Goal: Task Accomplishment & Management: Manage account settings

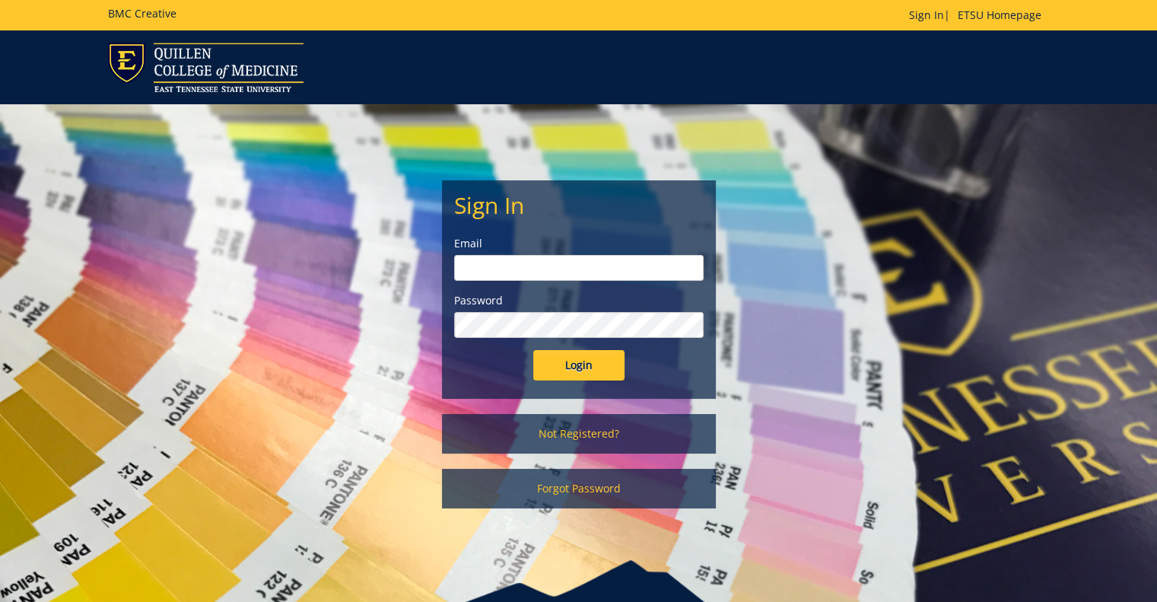
click at [533, 259] on input "email" at bounding box center [578, 268] width 249 height 26
type input "[PERSON_NAME][EMAIL_ADDRESS][DOMAIN_NAME]"
click at [533, 350] on input "Login" at bounding box center [578, 365] width 91 height 30
click at [583, 263] on input "[PERSON_NAME][EMAIL_ADDRESS][DOMAIN_NAME]" at bounding box center [578, 268] width 249 height 26
click at [450, 324] on div "Sign In Email godfreyj@etsu.edu Password Login" at bounding box center [579, 289] width 272 height 217
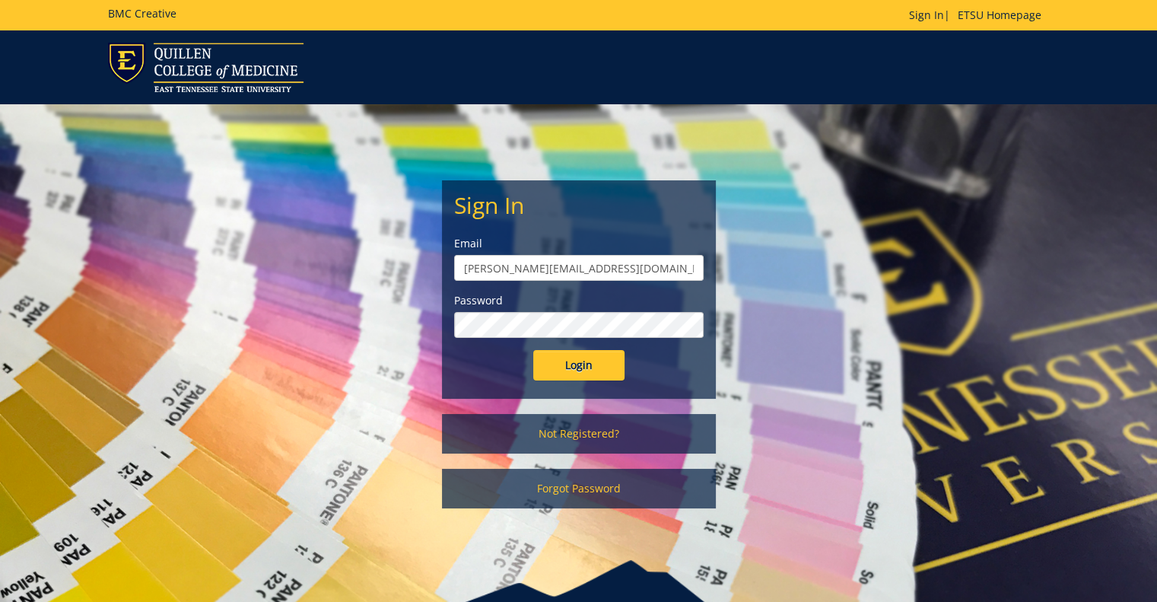
click at [533, 350] on input "Login" at bounding box center [578, 365] width 91 height 30
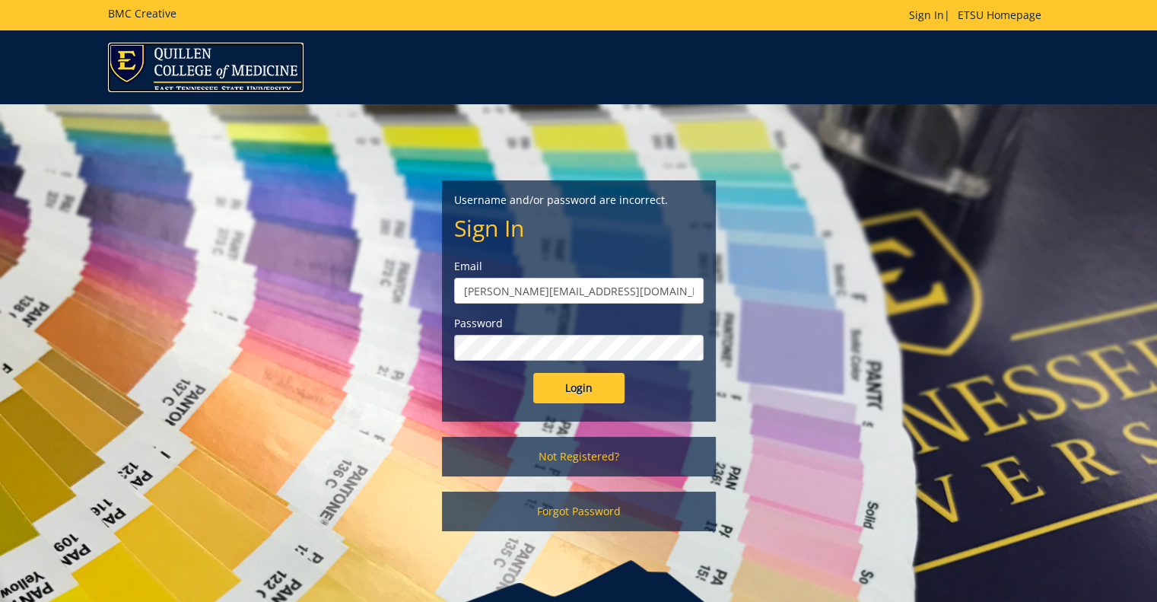
click at [208, 72] on img at bounding box center [205, 67] width 195 height 49
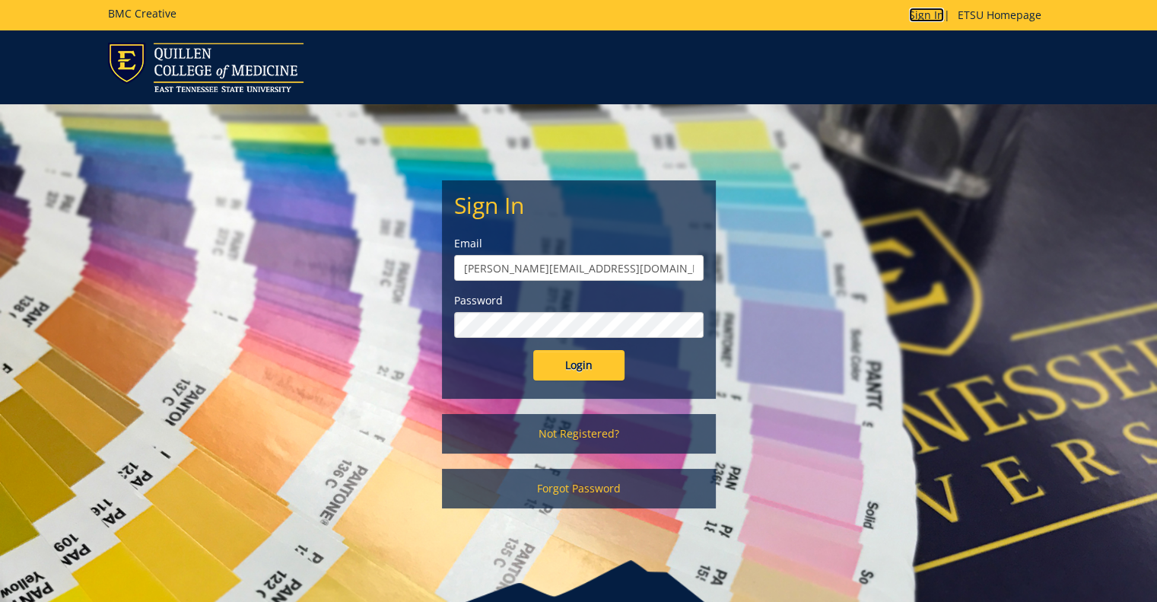
click at [929, 11] on link "Sign In" at bounding box center [926, 15] width 35 height 14
click at [971, 17] on link "ETSU Homepage" at bounding box center [999, 15] width 99 height 14
